Goal: Task Accomplishment & Management: Manage account settings

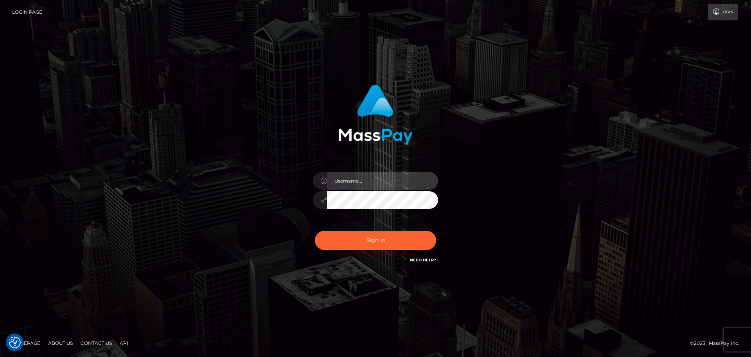
type input "Aurelio.Silversocial"
click at [279, 198] on div "Aurelio.Silversocial Sign in" at bounding box center [375, 174] width 205 height 191
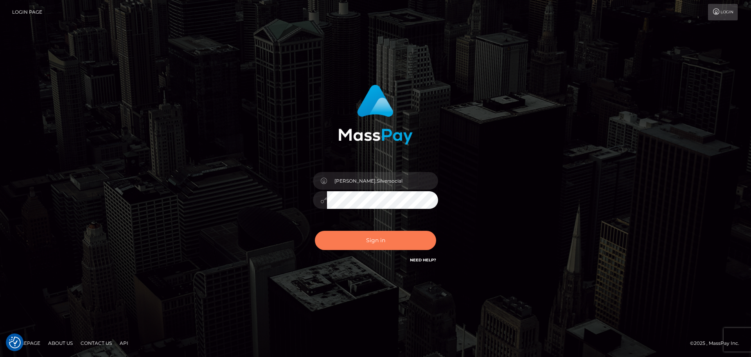
click at [364, 241] on button "Sign in" at bounding box center [375, 240] width 121 height 19
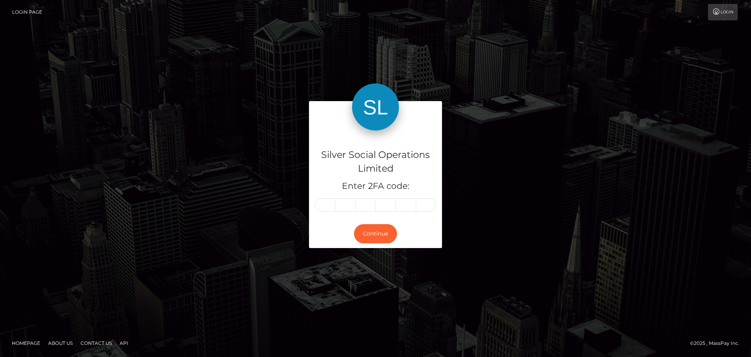
click at [328, 201] on input "text" at bounding box center [325, 204] width 20 height 13
type input "8"
type input "7"
type input "2"
type input "6"
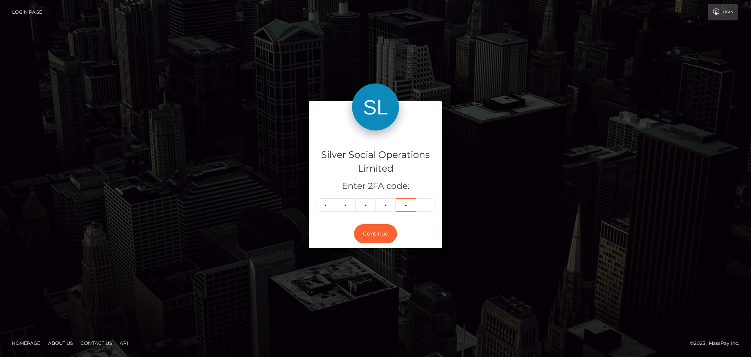
type input "6"
type input "7"
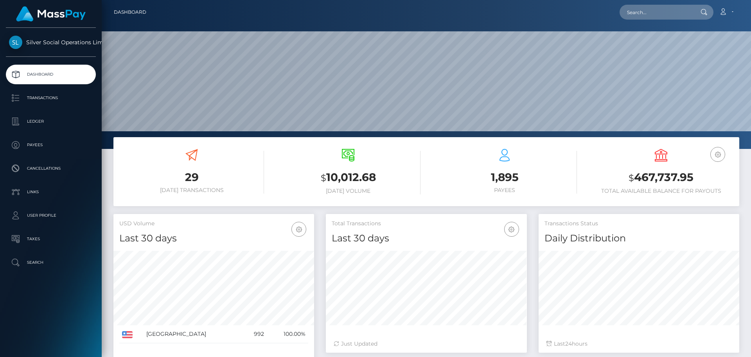
scroll to position [139, 201]
drag, startPoint x: 695, startPoint y: 180, endPoint x: 637, endPoint y: 180, distance: 57.5
click at [637, 180] on h3 "$ 467,737.95" at bounding box center [661, 177] width 145 height 16
copy h3 "467,737.95"
